Goal: Task Accomplishment & Management: Manage account settings

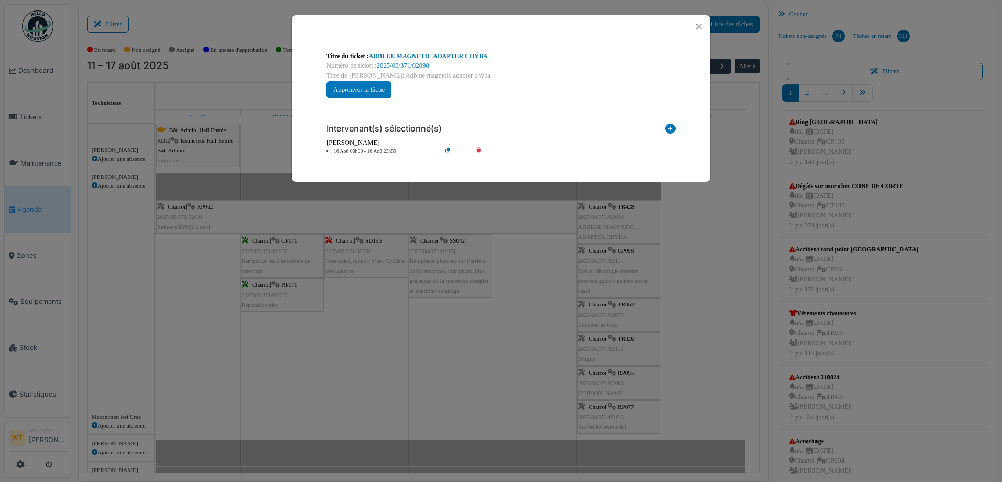
scroll to position [32, 0]
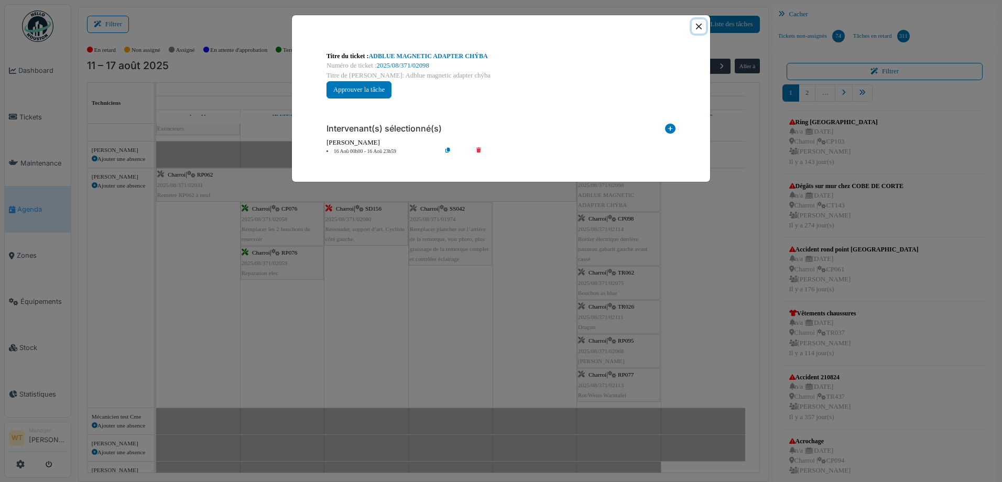
click at [700, 30] on button "Close" at bounding box center [699, 26] width 14 height 14
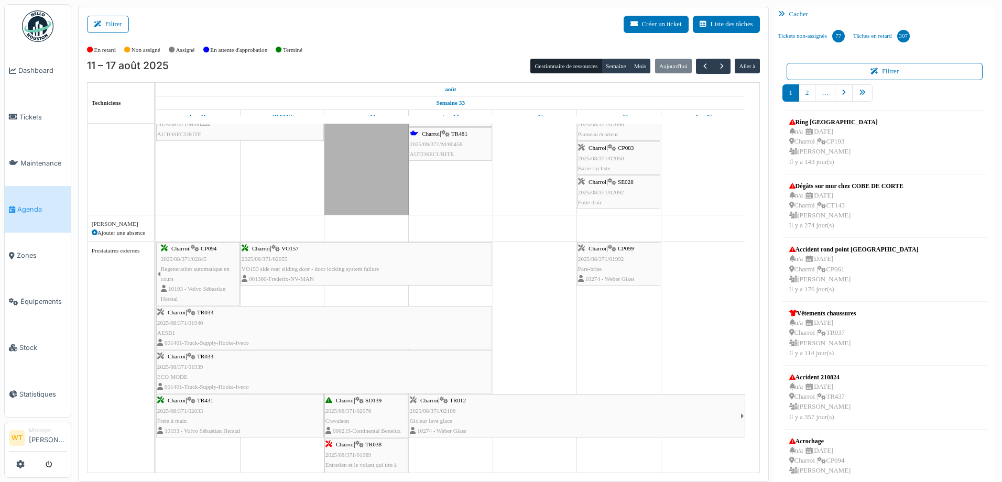
click at [50, 215] on link "Agenda" at bounding box center [38, 209] width 66 height 46
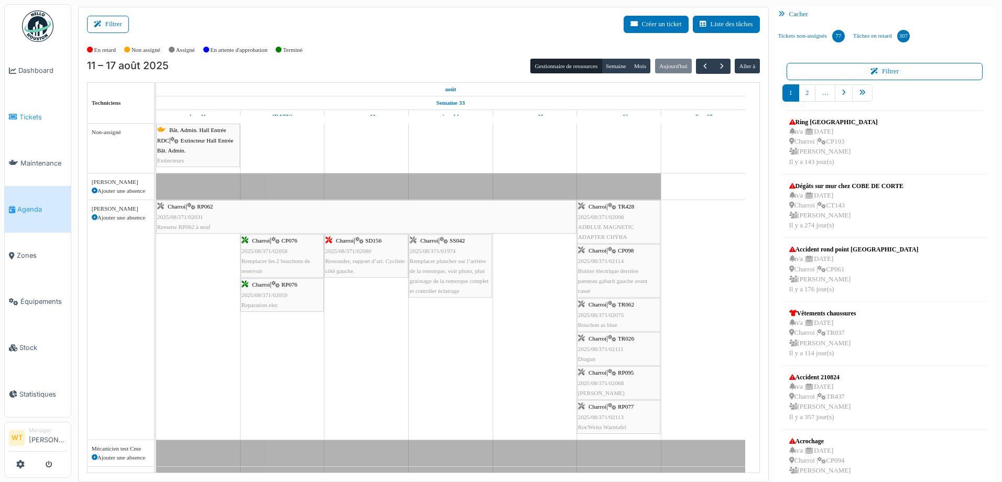
scroll to position [32, 0]
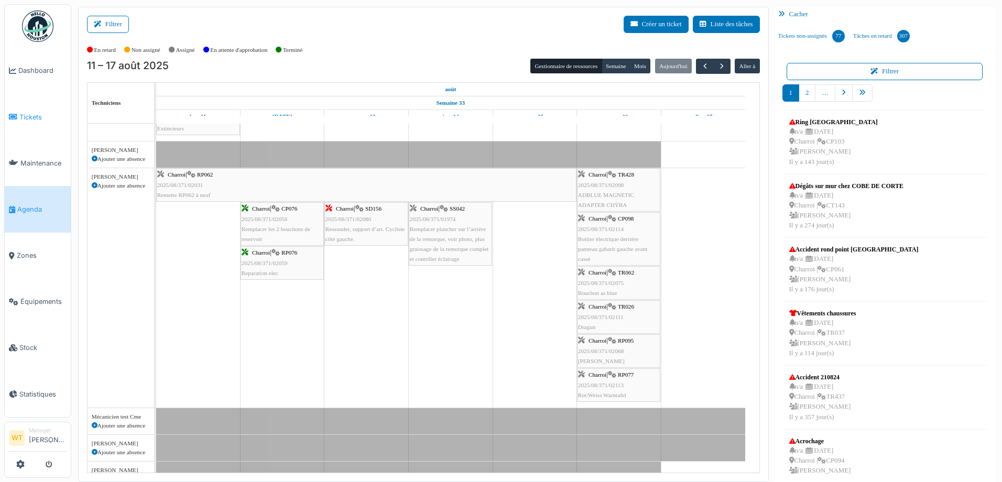
click at [29, 125] on link "Tickets" at bounding box center [38, 117] width 66 height 46
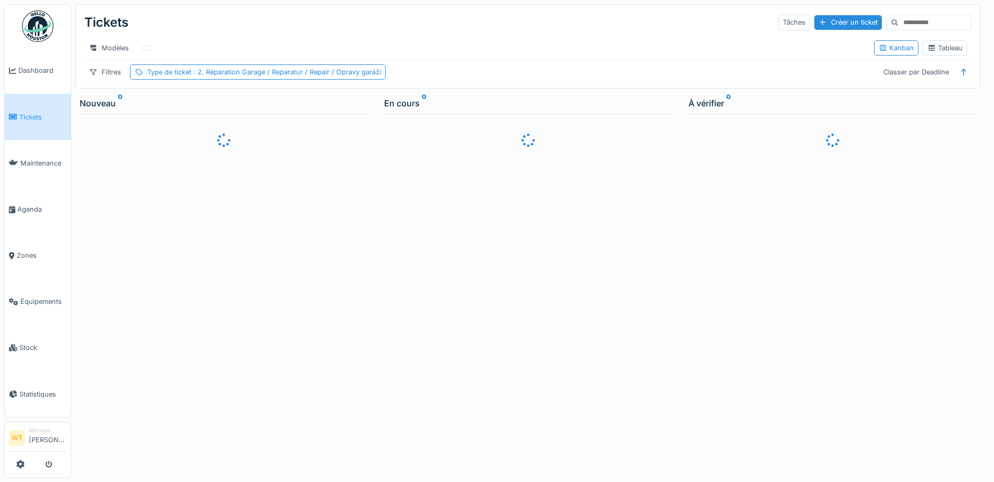
click at [31, 289] on div at bounding box center [497, 241] width 994 height 482
click at [28, 297] on span "Équipements" at bounding box center [43, 302] width 46 height 10
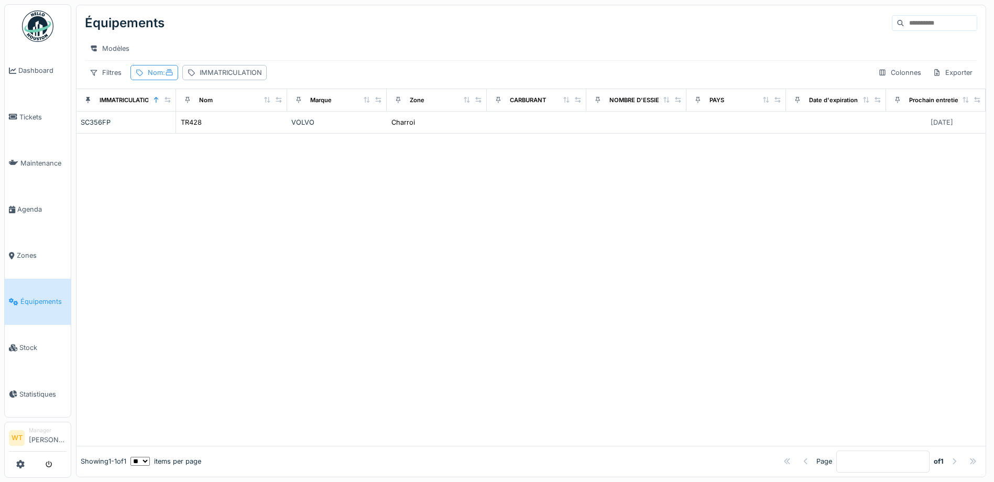
click at [146, 80] on div "Nom :" at bounding box center [155, 72] width 48 height 15
click at [231, 131] on icon at bounding box center [227, 130] width 8 height 7
click at [219, 134] on input "Nom" at bounding box center [187, 131] width 104 height 22
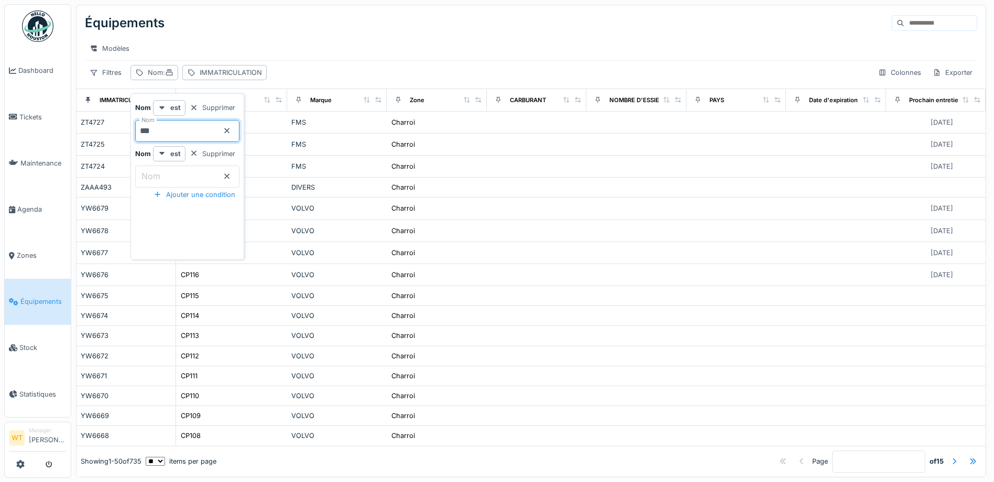
type input "***"
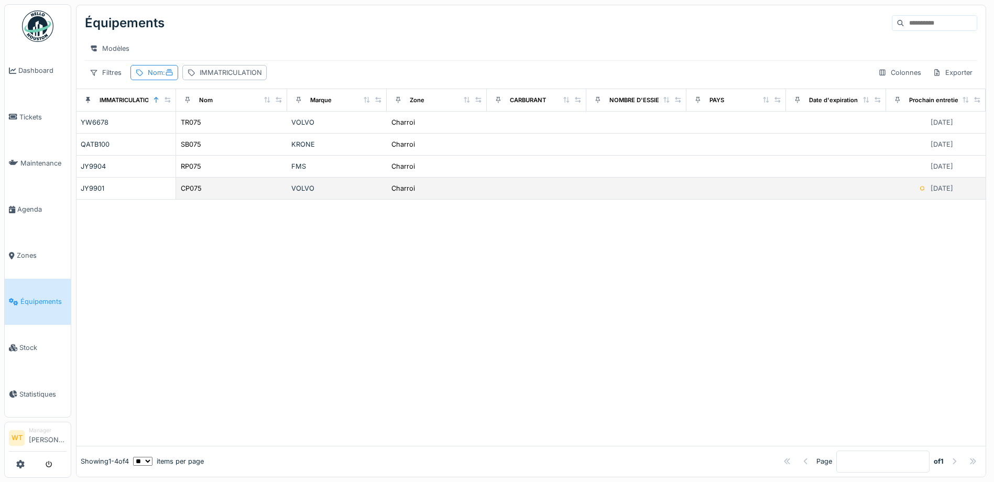
click at [201, 194] on div "CP075" at bounding box center [231, 188] width 103 height 11
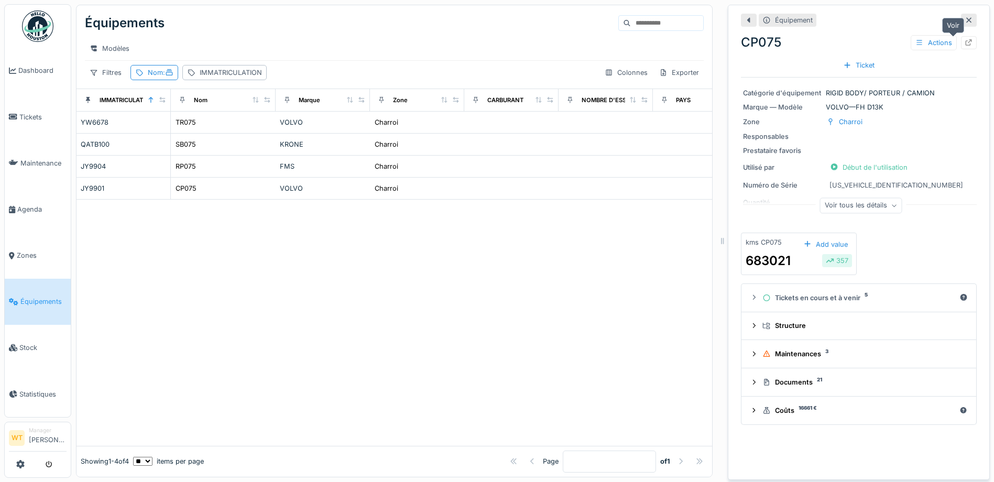
click at [965, 40] on icon at bounding box center [969, 42] width 8 height 7
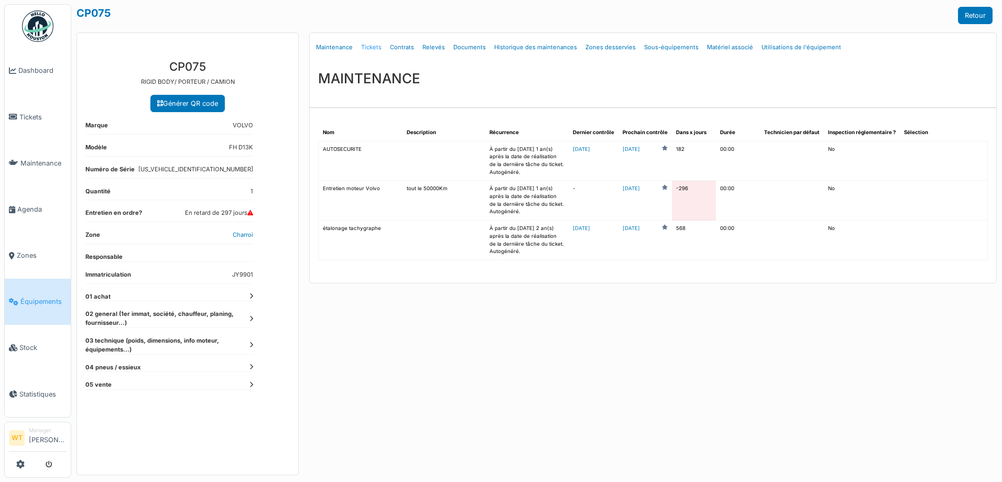
click at [371, 46] on link "Tickets" at bounding box center [371, 47] width 29 height 25
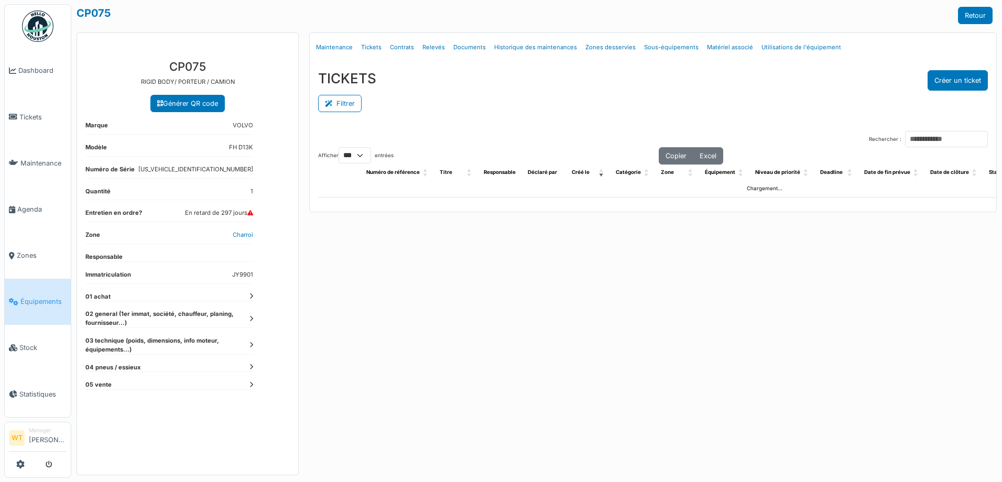
select select "***"
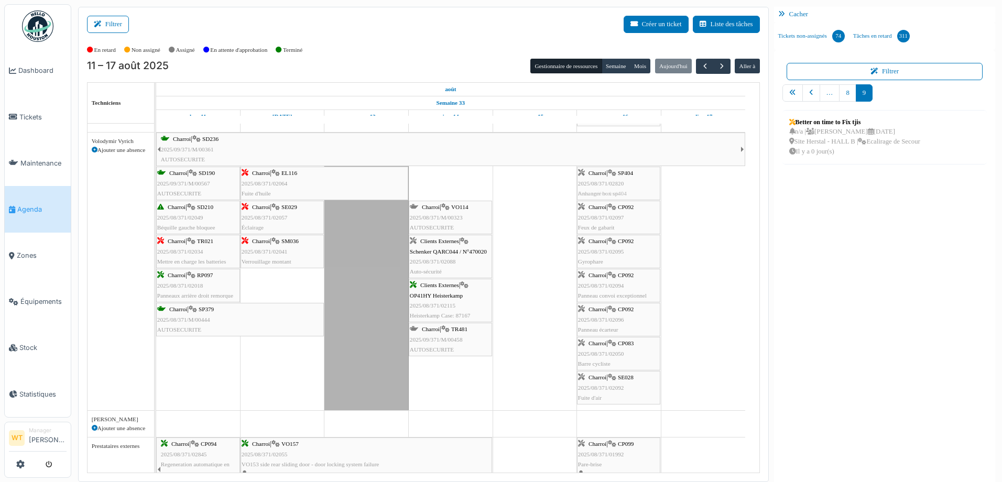
drag, startPoint x: 448, startPoint y: 188, endPoint x: 625, endPoint y: 289, distance: 203.3
click at [156, 289] on div "Charroi | SD236 2025/09/371/M/00361 AUTOSECURITE Charroi | SD190 2025/09/371/M/…" at bounding box center [156, 272] width 0 height 278
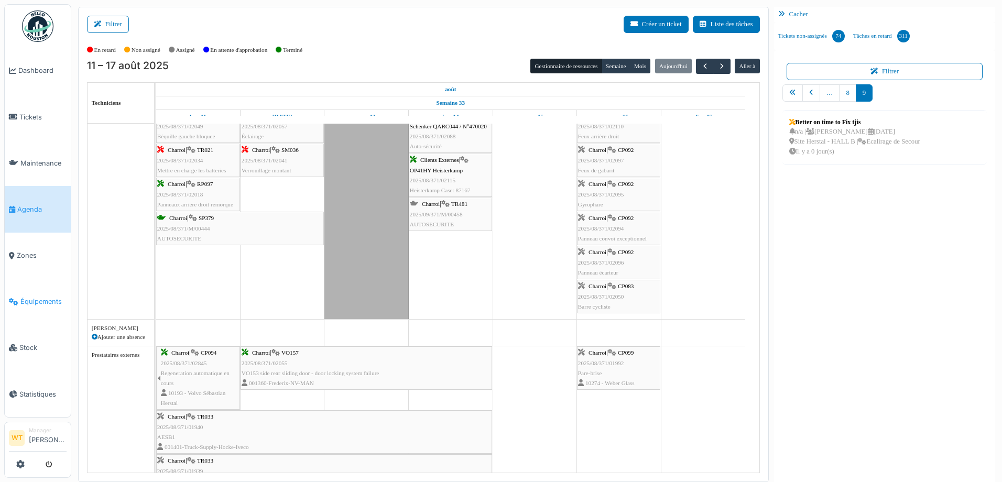
click at [30, 300] on link "Équipements" at bounding box center [38, 302] width 66 height 46
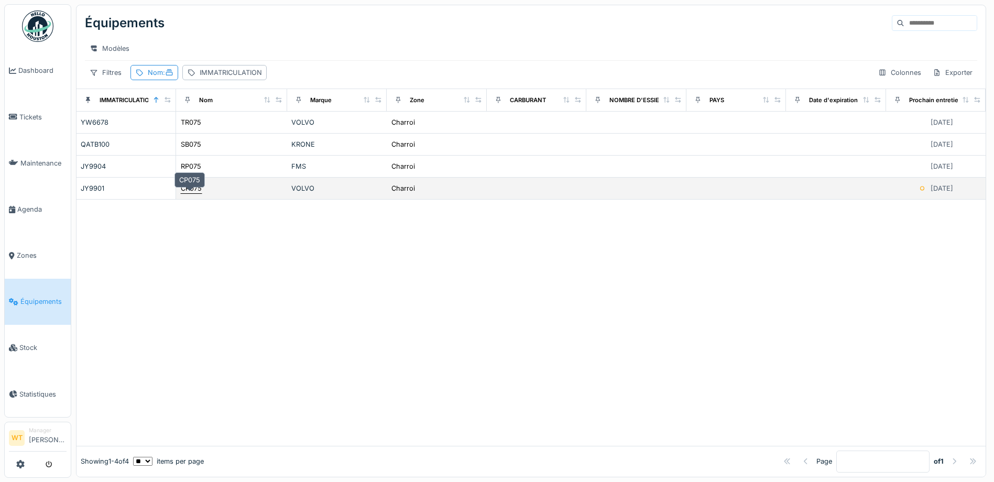
click at [200, 193] on div "CP075" at bounding box center [191, 188] width 21 height 10
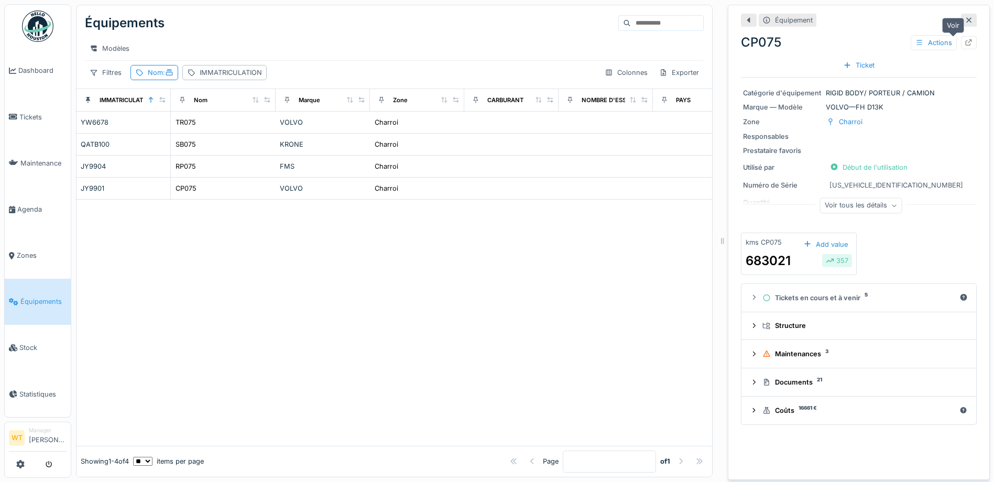
click at [965, 43] on icon at bounding box center [969, 42] width 8 height 7
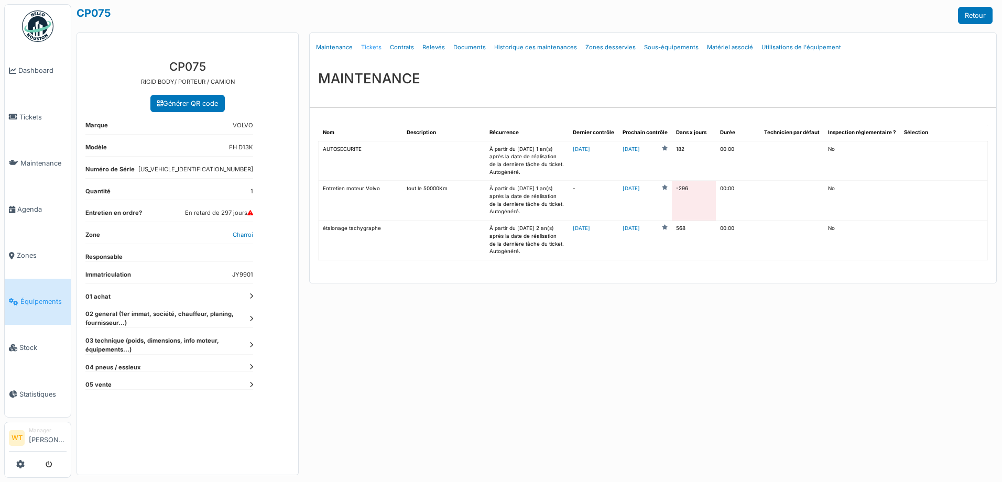
click at [368, 48] on link "Tickets" at bounding box center [371, 47] width 29 height 25
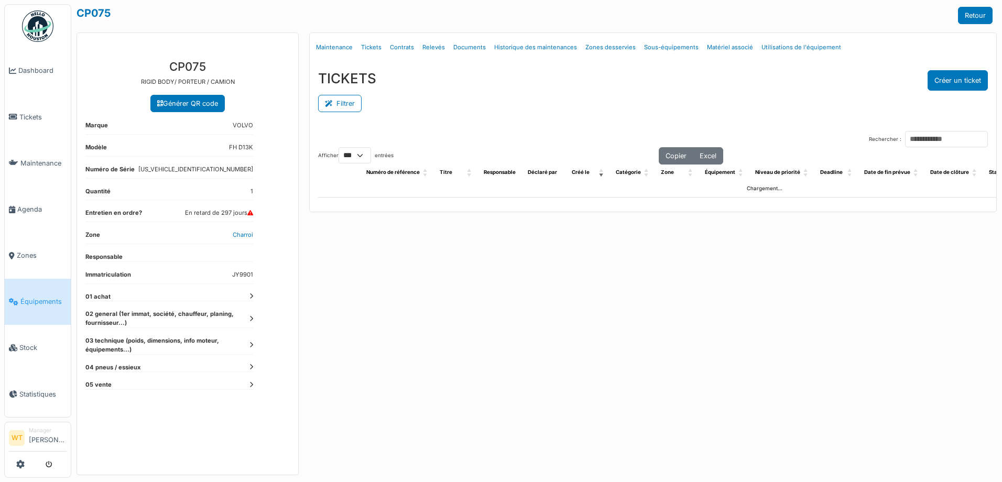
select select "***"
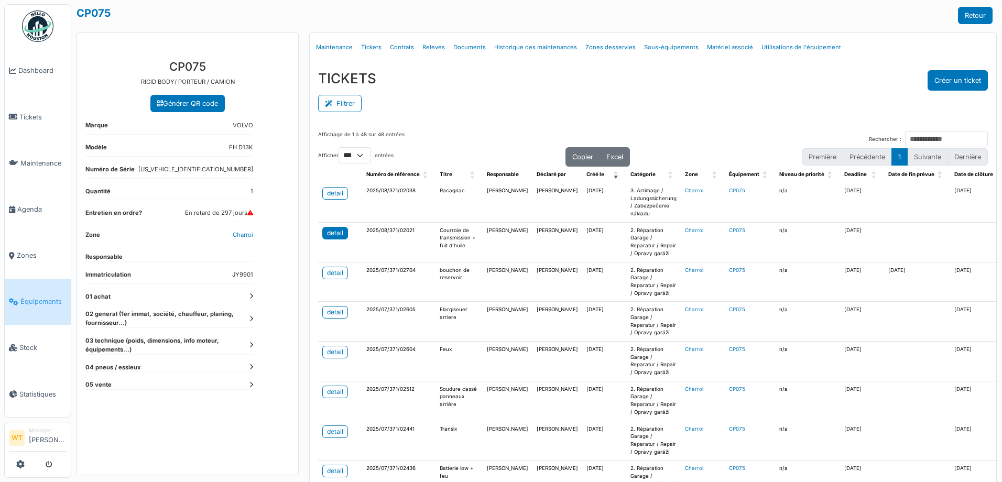
click at [340, 232] on div "detail" at bounding box center [335, 233] width 16 height 9
click at [339, 233] on div "detail" at bounding box center [335, 233] width 16 height 9
click at [336, 231] on div "detail" at bounding box center [335, 233] width 16 height 9
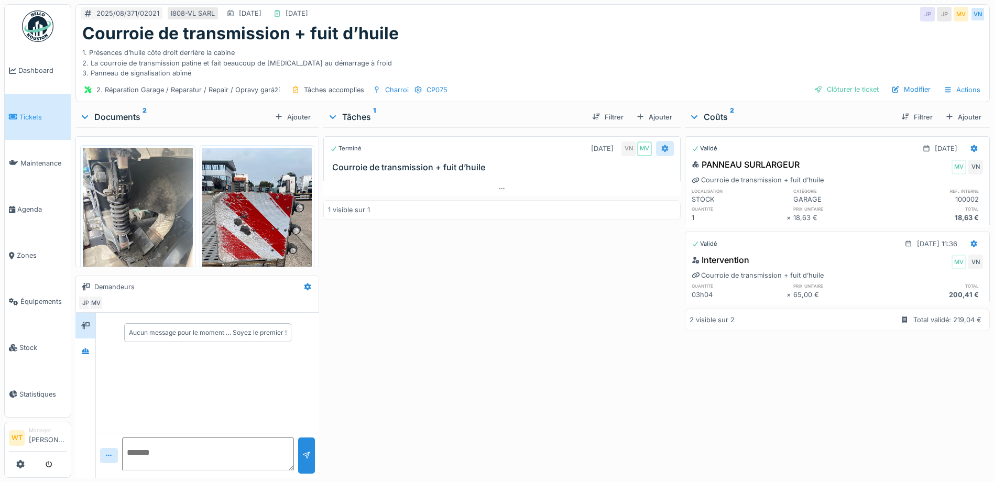
click at [662, 153] on div at bounding box center [665, 149] width 8 height 10
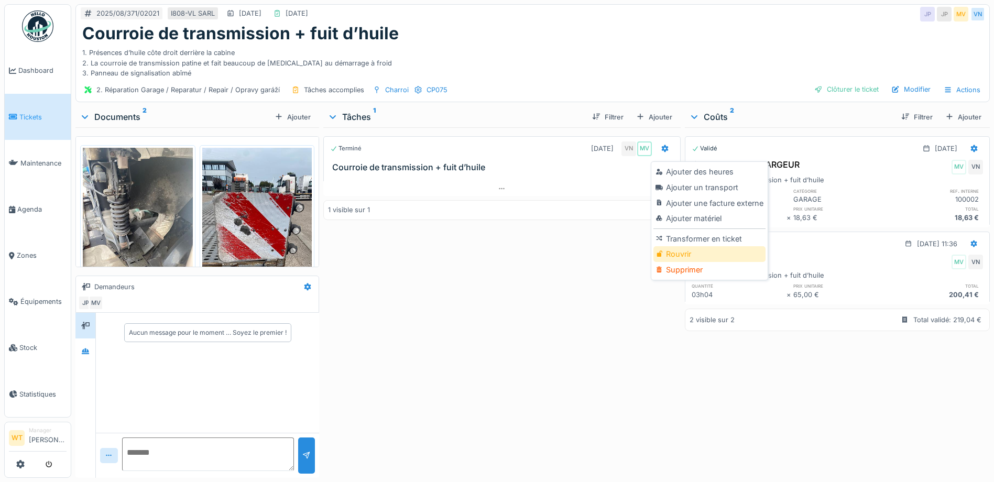
click at [671, 256] on div "Rouvrir" at bounding box center [710, 254] width 112 height 16
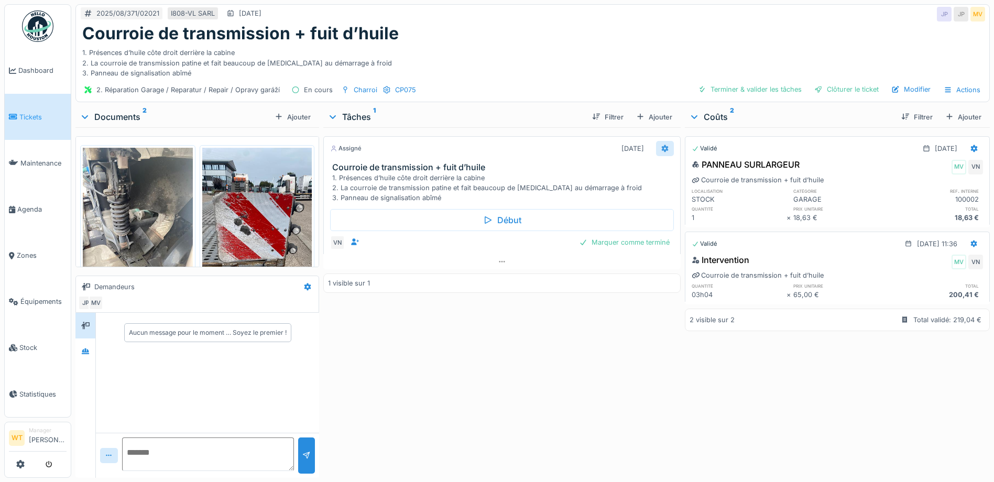
click at [662, 147] on icon at bounding box center [665, 148] width 7 height 7
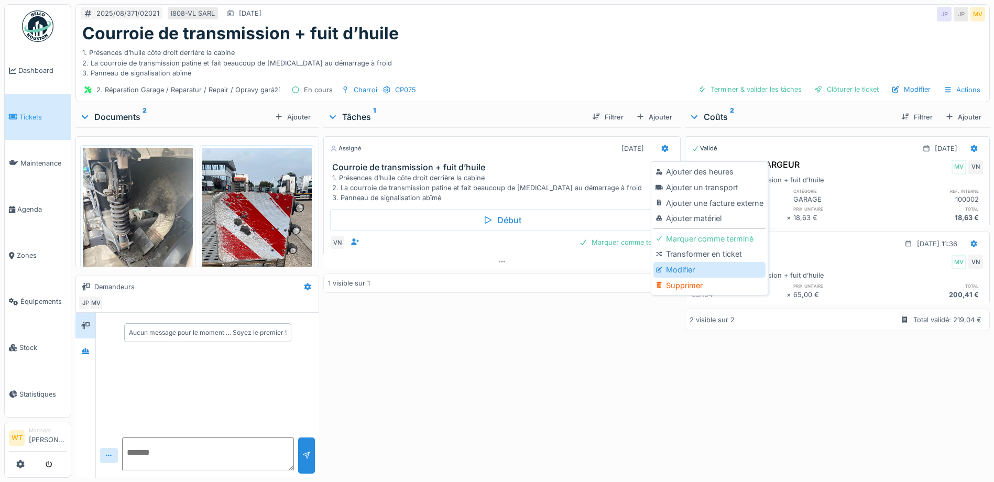
click at [693, 268] on div "Modifier" at bounding box center [710, 270] width 112 height 16
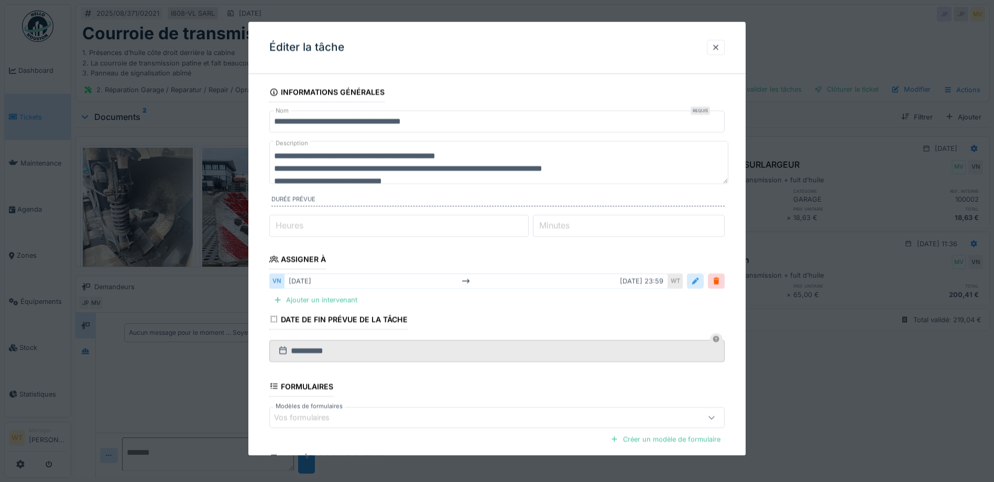
click at [692, 281] on div at bounding box center [695, 281] width 17 height 15
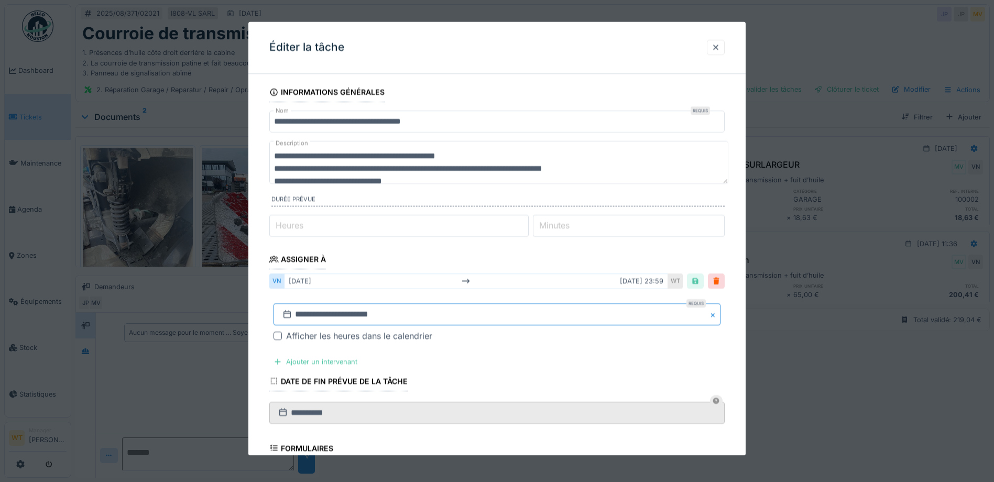
click at [411, 314] on input "**********" at bounding box center [497, 315] width 447 height 22
click at [720, 44] on div at bounding box center [716, 47] width 8 height 10
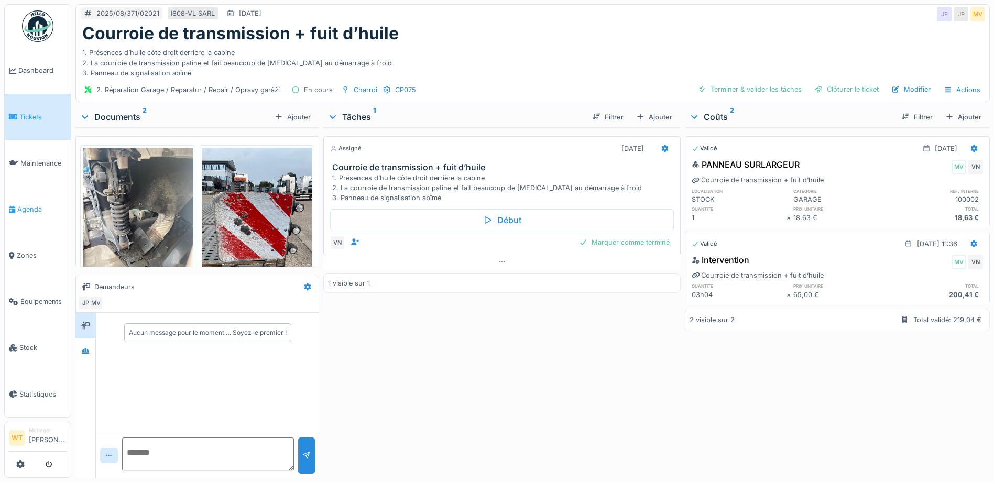
click at [30, 204] on span "Agenda" at bounding box center [41, 209] width 49 height 10
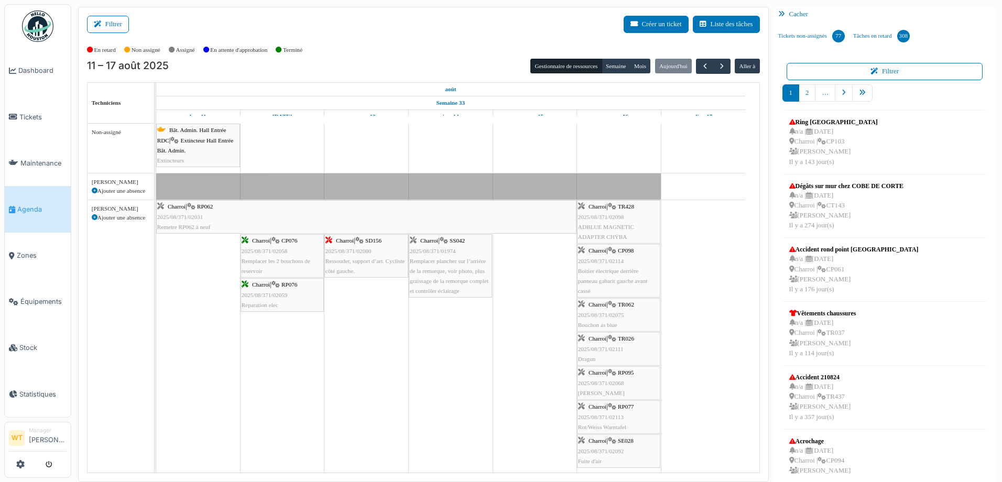
scroll to position [32, 0]
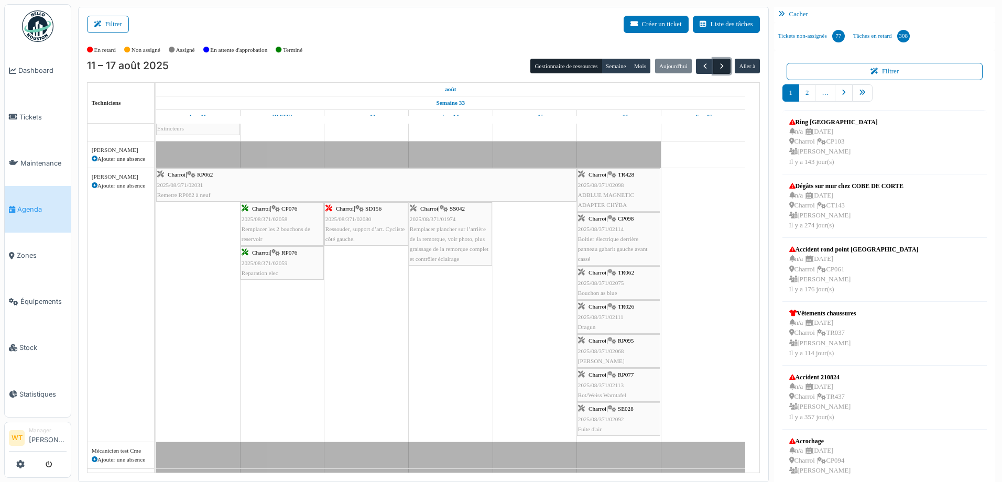
click at [722, 63] on button "button" at bounding box center [721, 66] width 17 height 15
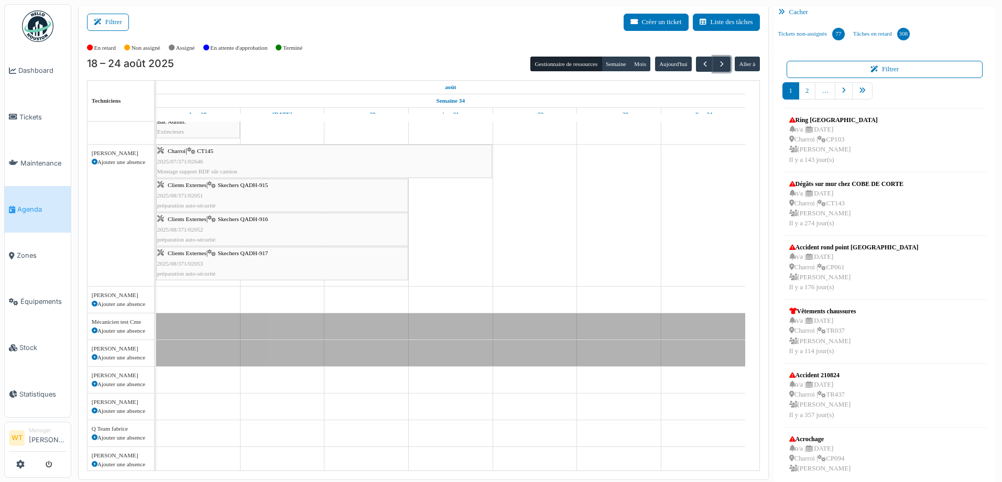
scroll to position [0, 0]
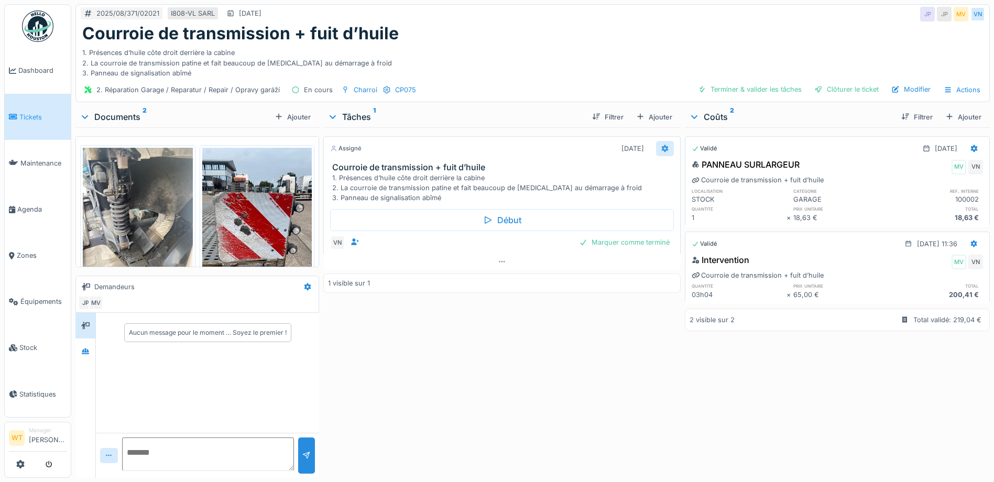
click at [661, 148] on icon at bounding box center [665, 148] width 8 height 7
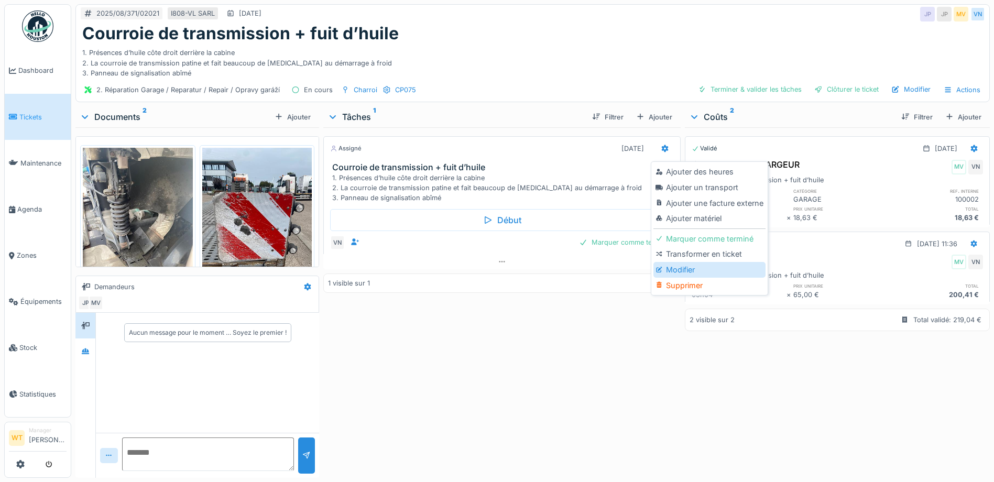
click at [683, 271] on div "Modifier" at bounding box center [710, 270] width 112 height 16
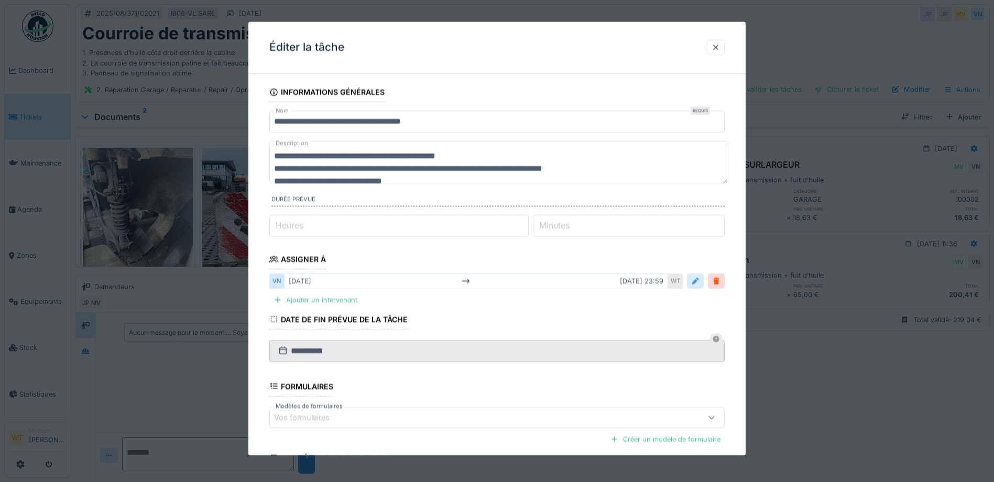
click at [697, 275] on div at bounding box center [695, 281] width 17 height 15
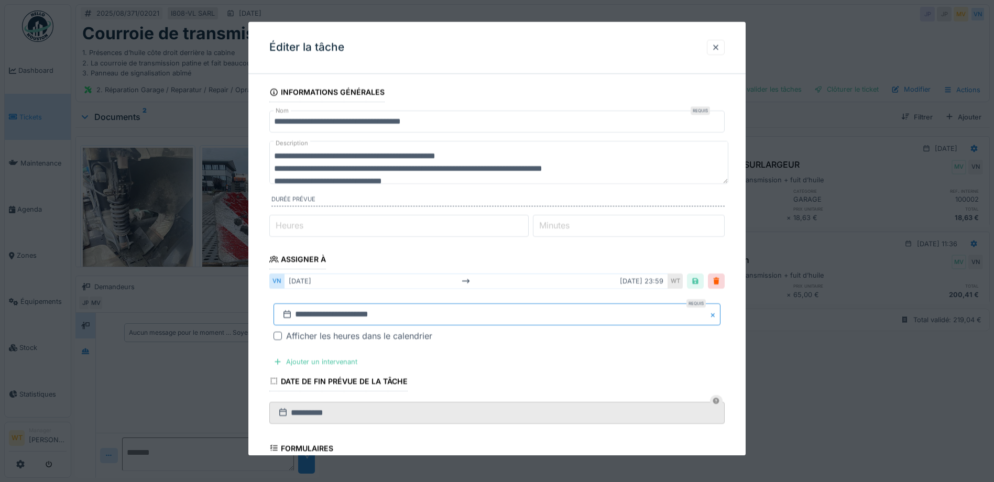
click at [448, 317] on input "**********" at bounding box center [497, 315] width 447 height 22
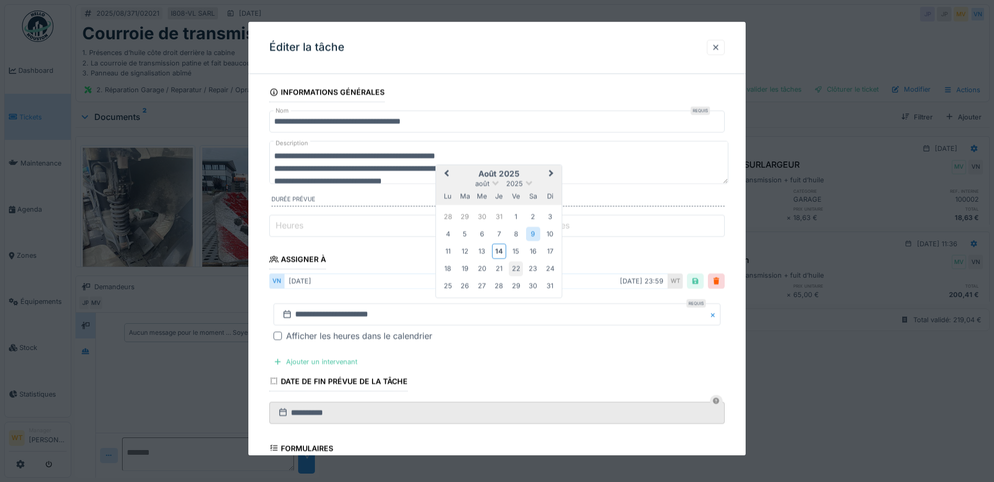
click at [517, 273] on div "22" at bounding box center [516, 269] width 14 height 14
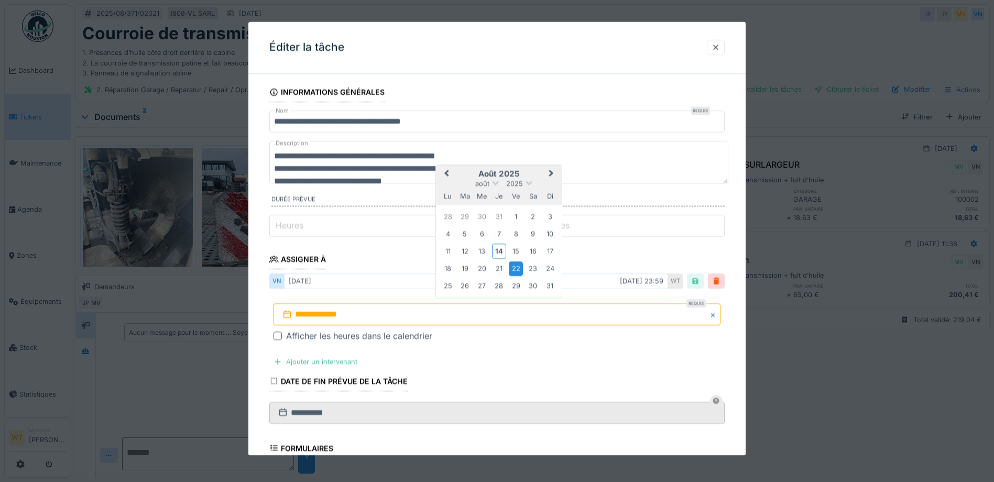
click at [517, 273] on div "22" at bounding box center [516, 269] width 14 height 14
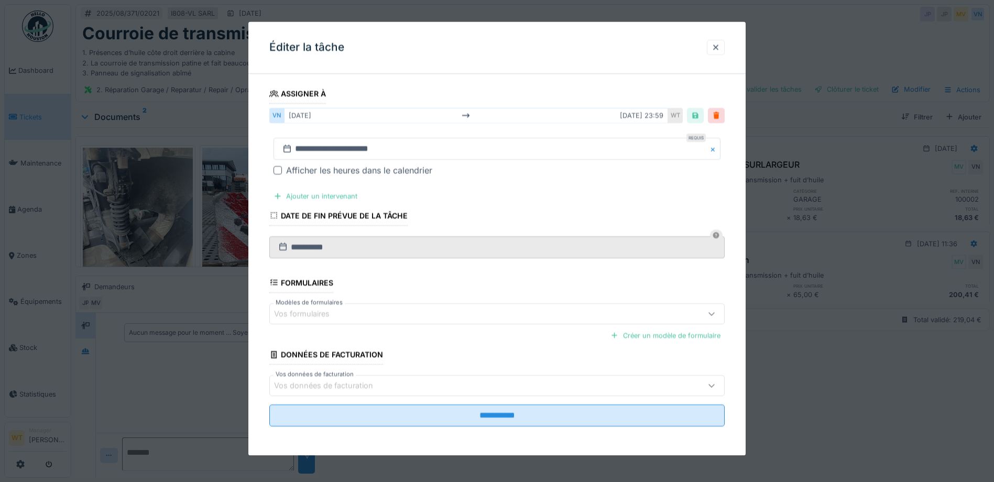
scroll to position [166, 0]
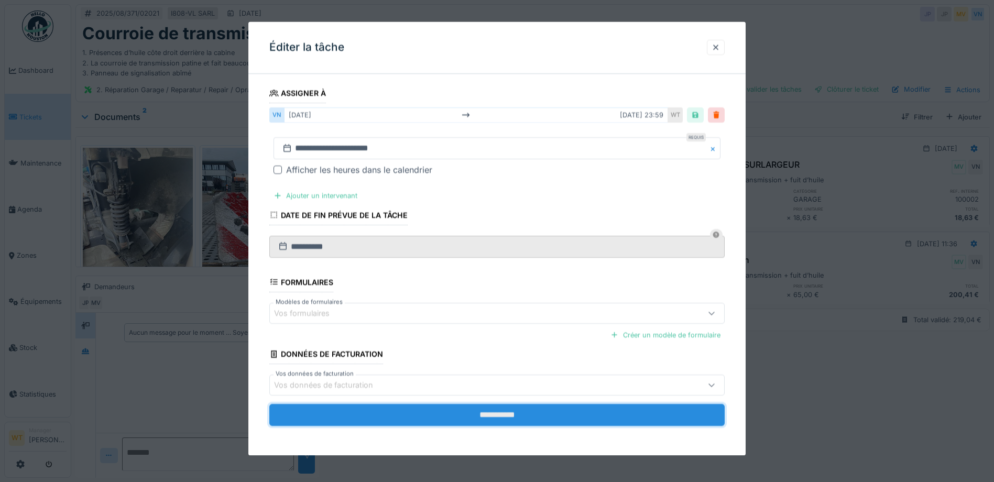
click at [422, 415] on input "**********" at bounding box center [496, 415] width 455 height 22
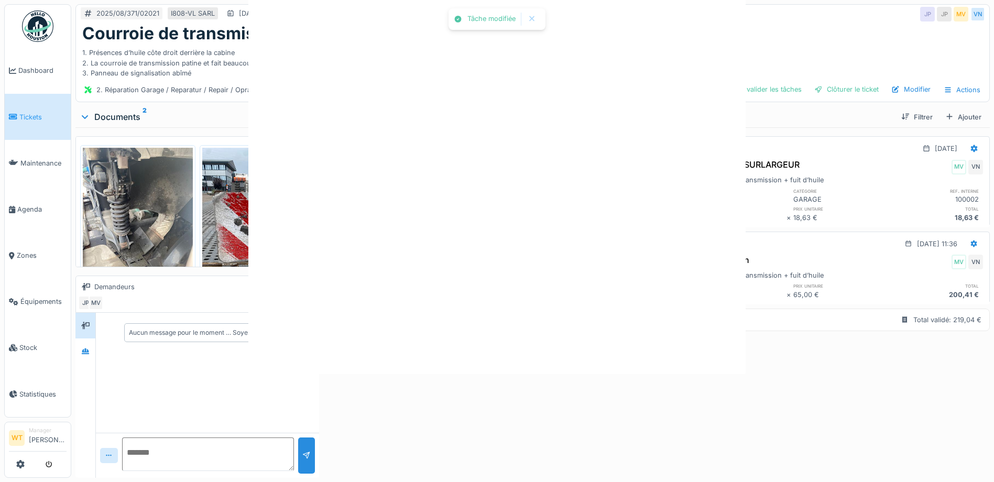
scroll to position [0, 0]
